Goal: Task Accomplishment & Management: Manage account settings

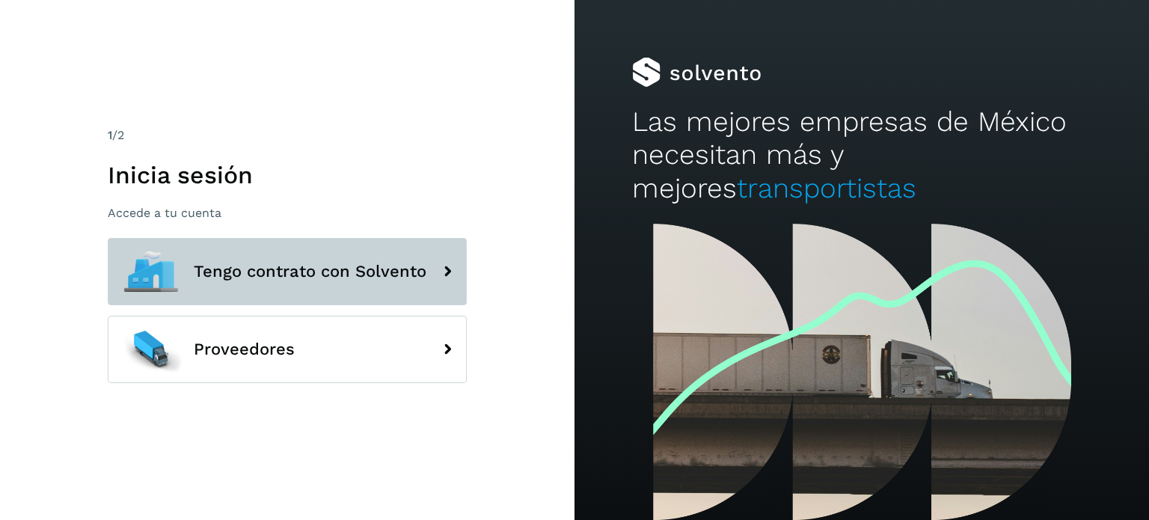
click at [240, 288] on button "Tengo contrato con Solvento" at bounding box center [287, 271] width 359 height 67
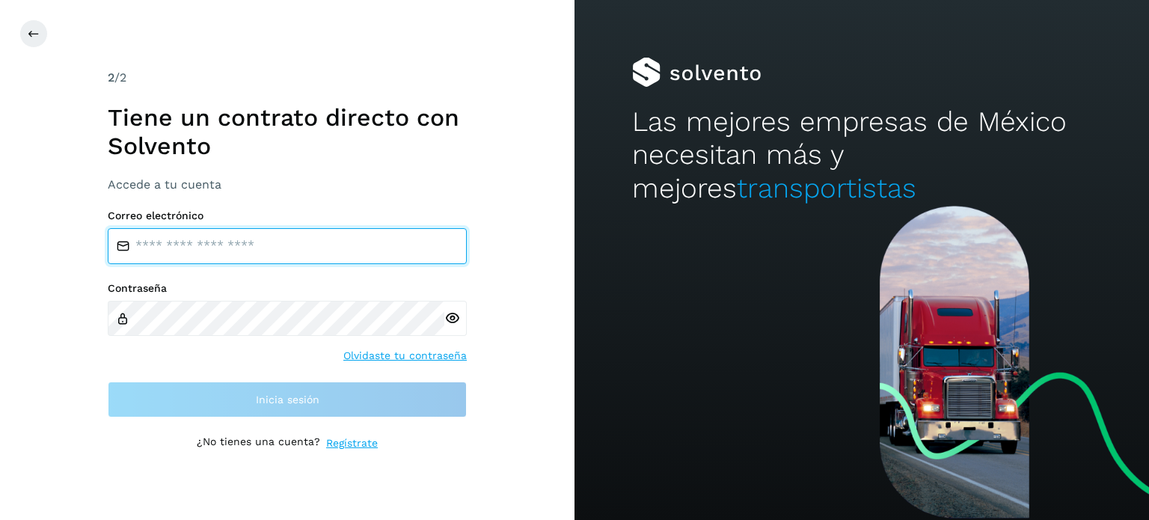
click at [245, 252] on input "email" at bounding box center [287, 246] width 359 height 36
type input "**********"
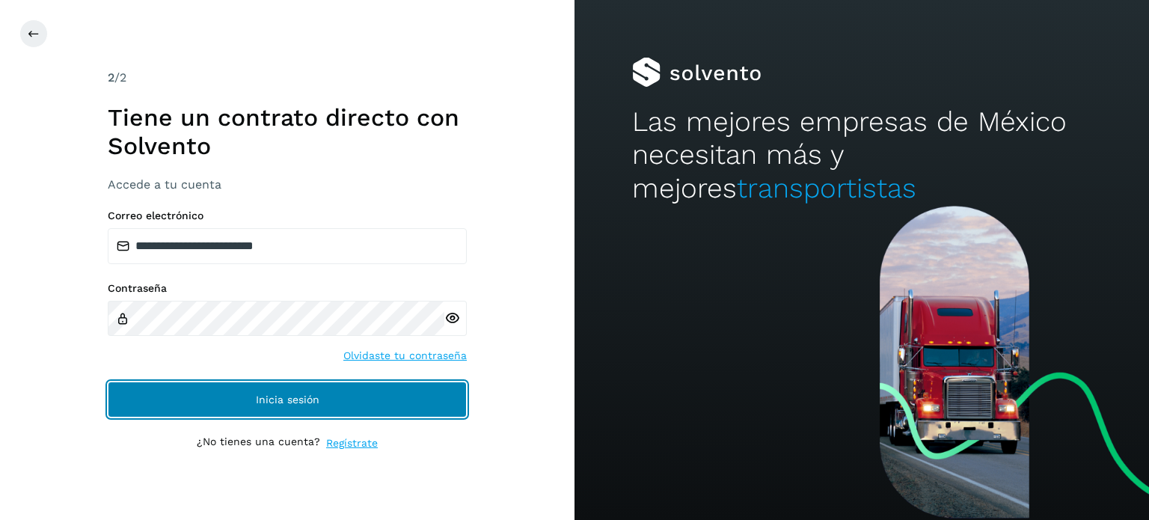
click at [258, 411] on button "Inicia sesión" at bounding box center [287, 399] width 359 height 36
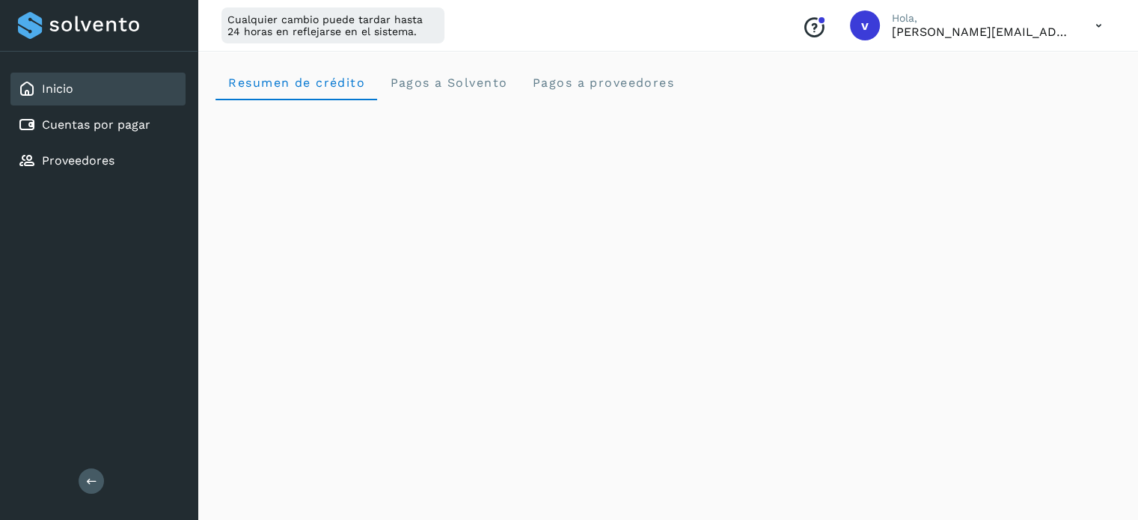
click at [1099, 28] on icon at bounding box center [1098, 25] width 31 height 31
click at [1047, 102] on div "Cerrar sesión" at bounding box center [1024, 96] width 178 height 28
